Goal: Browse casually

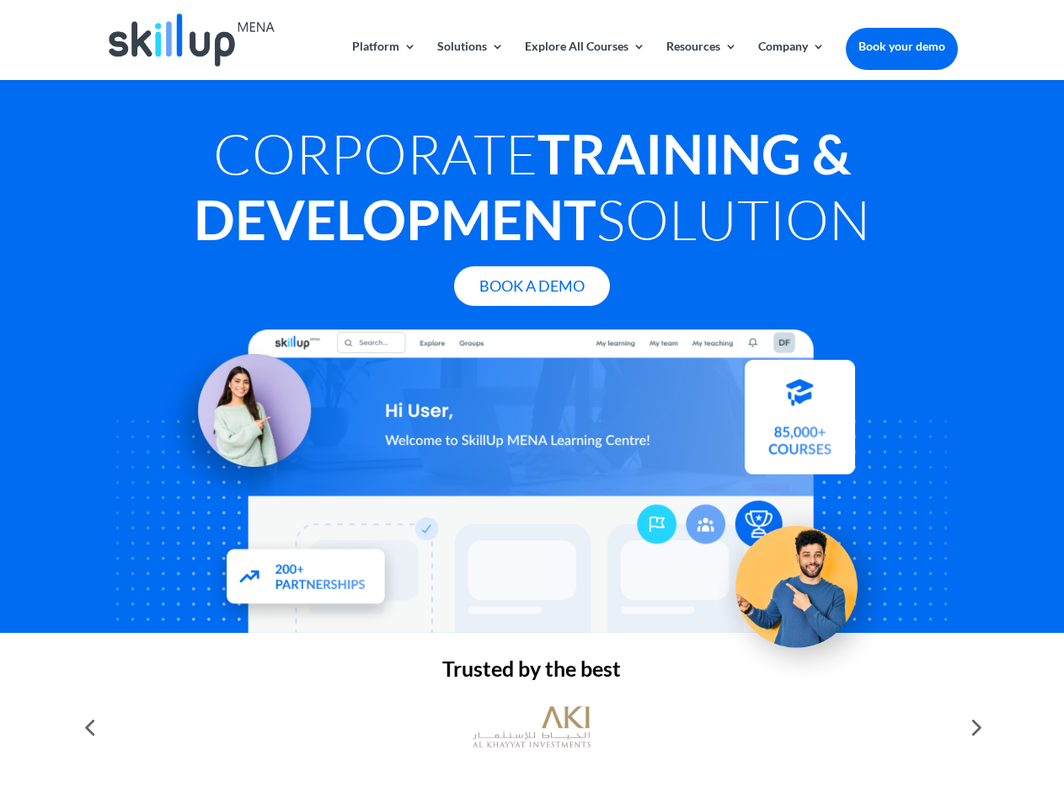
click at [532, 404] on div at bounding box center [531, 480] width 851 height 303
click at [469, 60] on link "Solutions" at bounding box center [470, 60] width 67 height 40
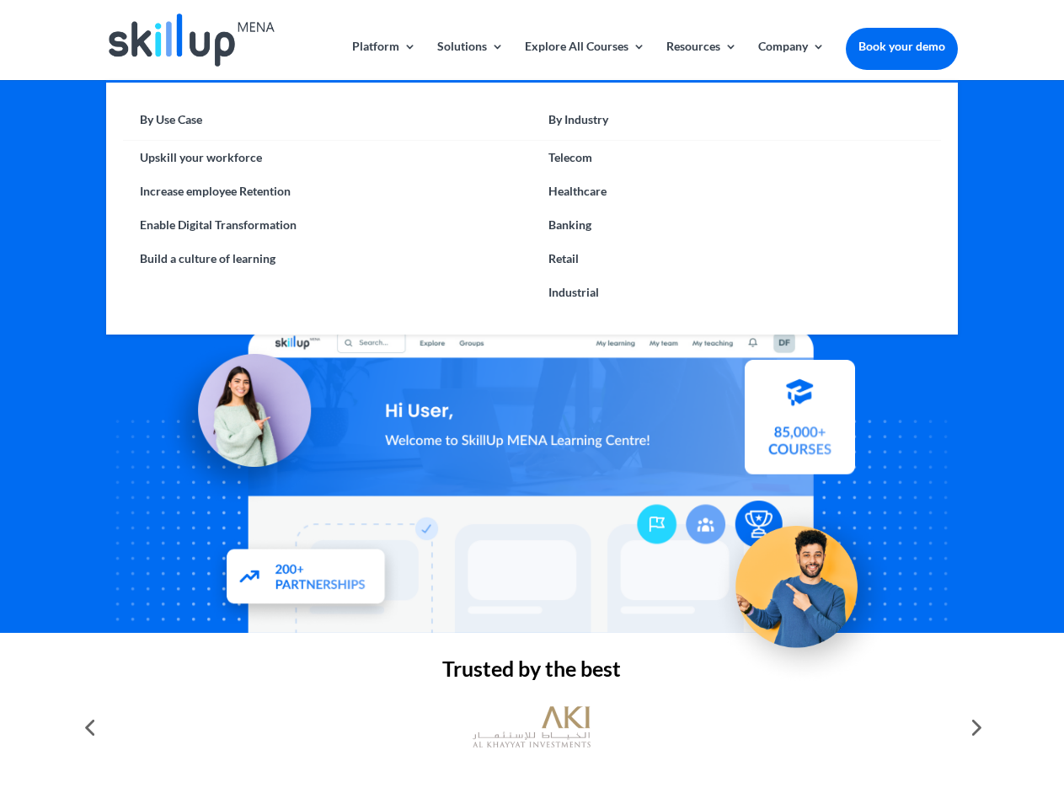
click at [584, 60] on link "Explore All Courses" at bounding box center [585, 60] width 120 height 40
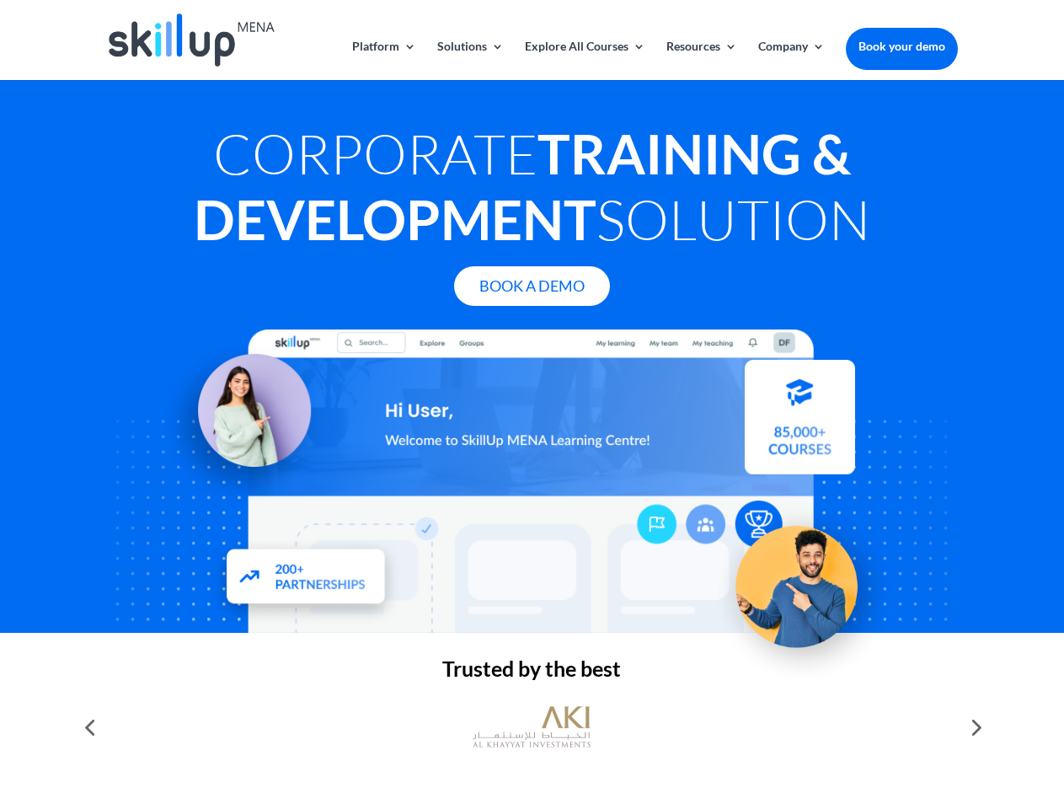
click at [700, 60] on link "Resources" at bounding box center [701, 60] width 71 height 40
click at [791, 60] on link "Company" at bounding box center [791, 60] width 67 height 40
click at [532, 727] on img at bounding box center [532, 726] width 118 height 59
